Goal: Book appointment/travel/reservation

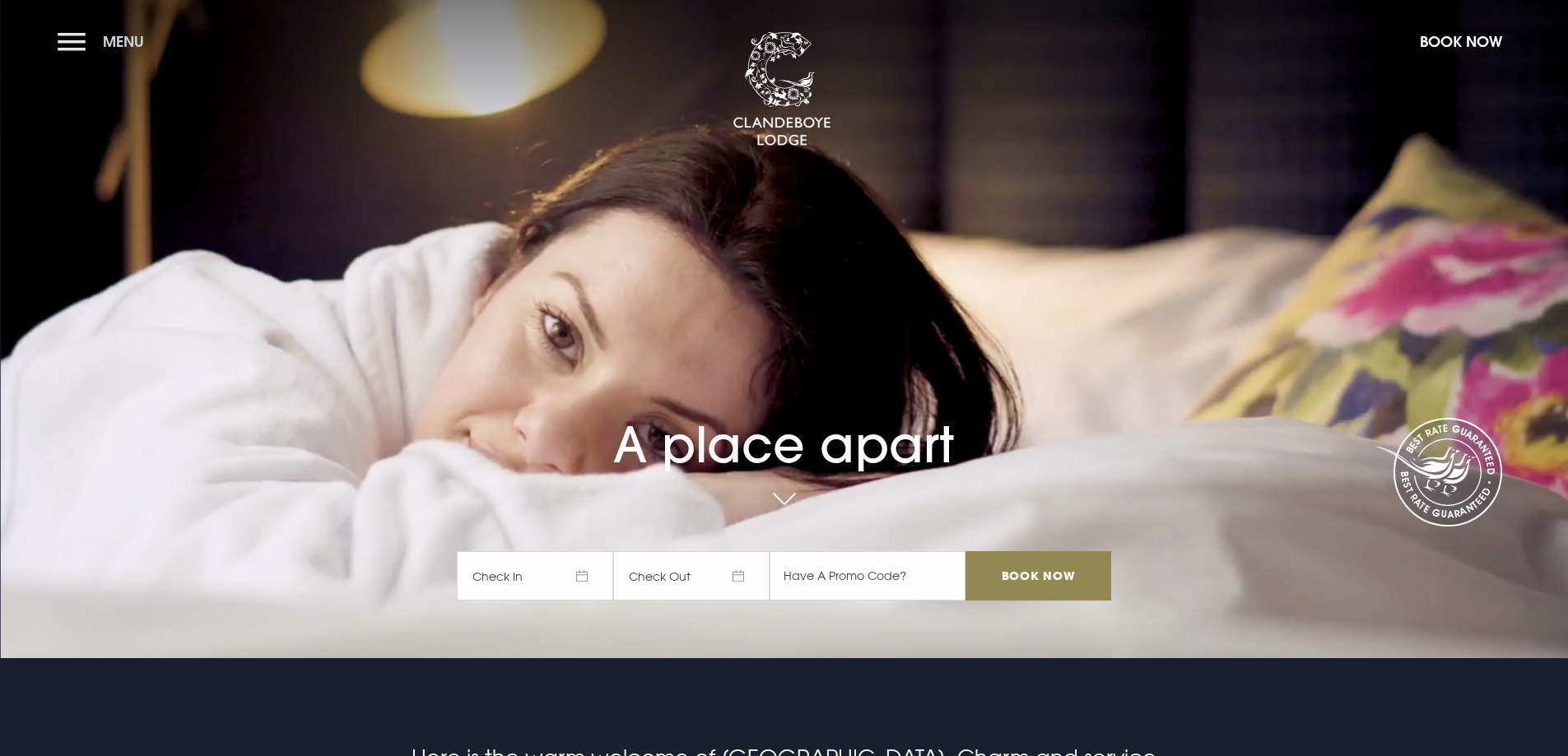
click at [93, 44] on button "Menu" at bounding box center [105, 41] width 95 height 35
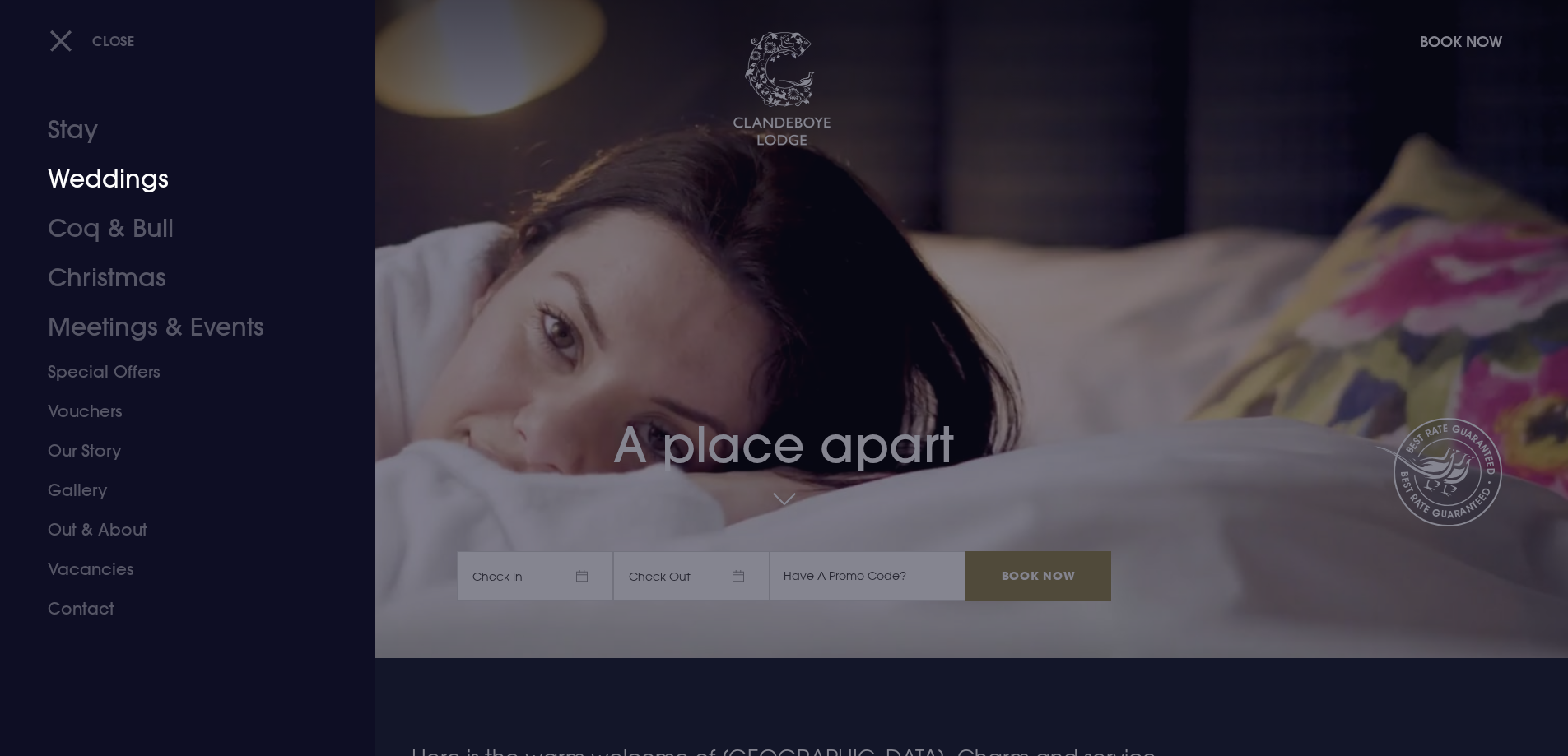
click at [91, 182] on link "Weddings" at bounding box center [178, 179] width 260 height 50
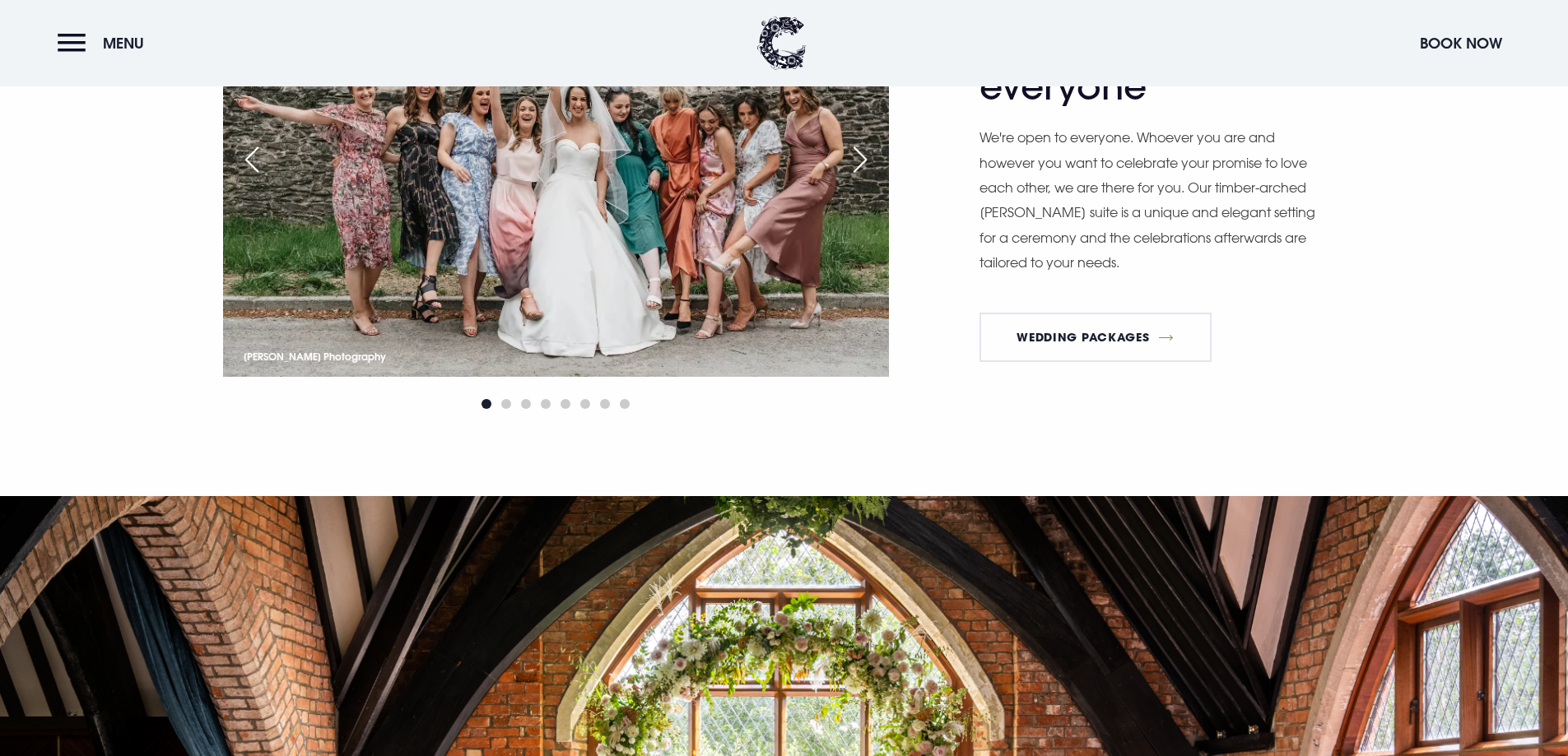
scroll to position [2468, 0]
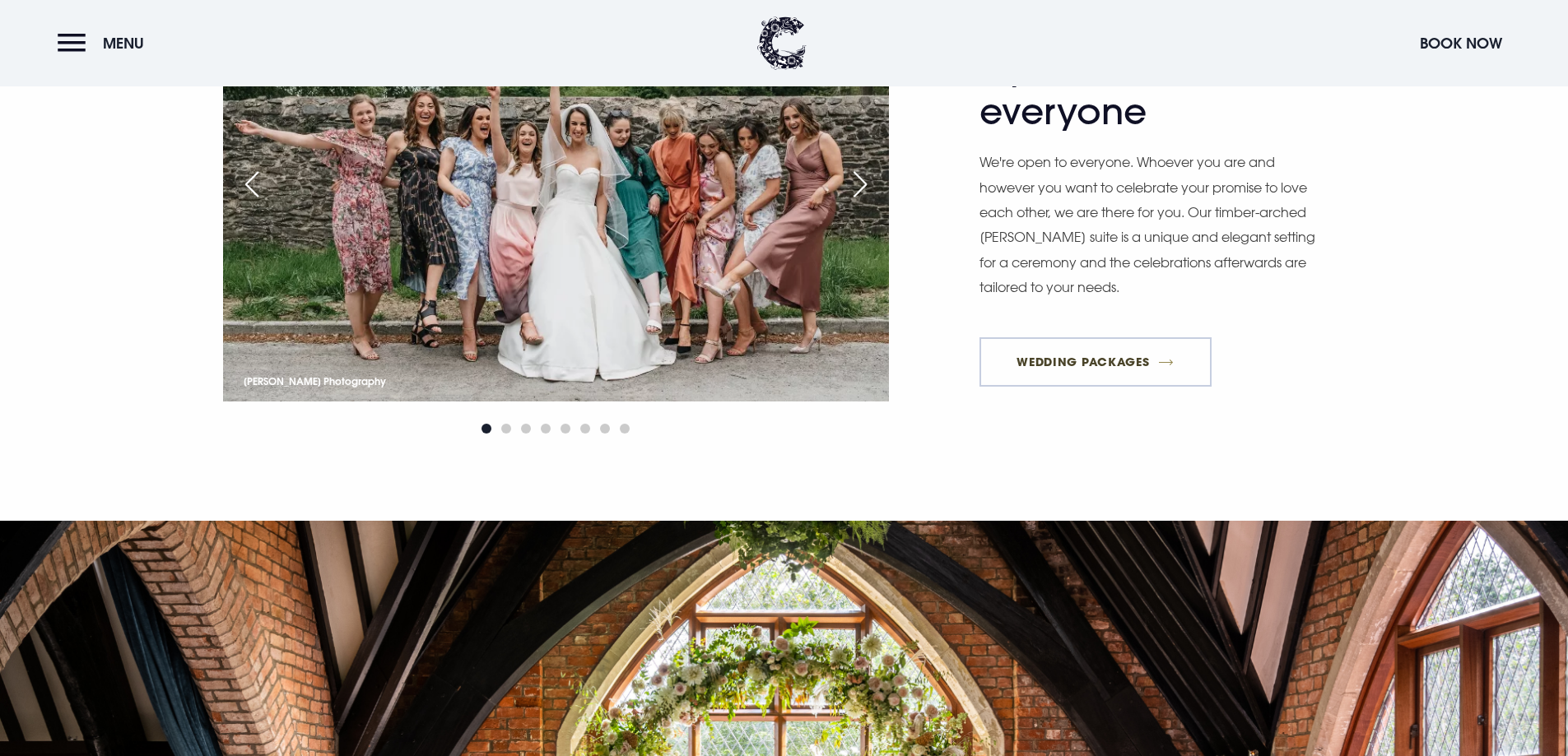
click at [1081, 380] on link "Wedding Packages" at bounding box center [1095, 362] width 232 height 50
